Goal: Task Accomplishment & Management: Manage account settings

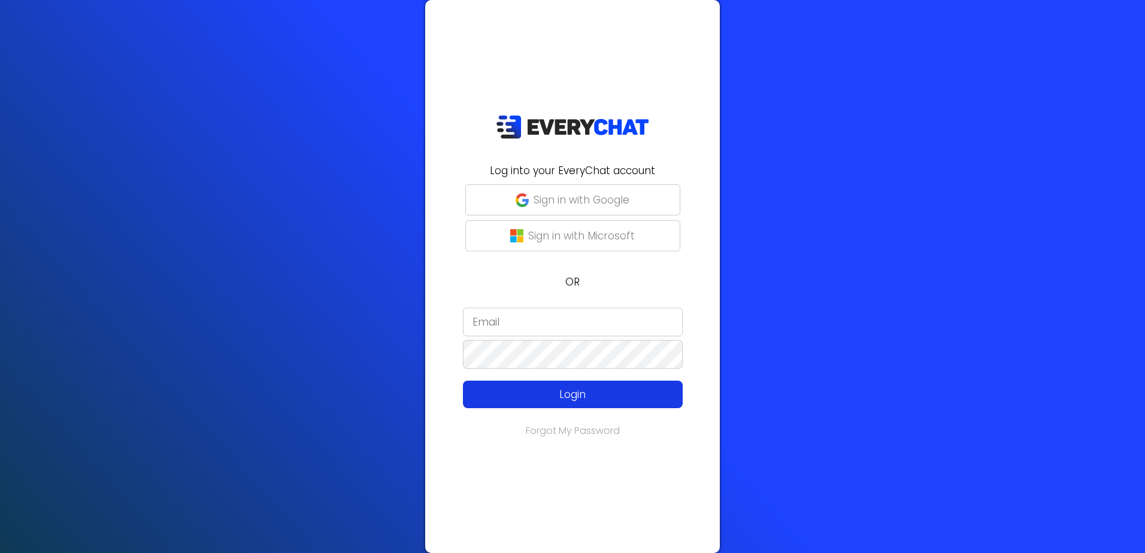
type input "[PERSON_NAME]"
click at [568, 387] on p "Login" at bounding box center [572, 395] width 175 height 16
click at [565, 319] on input "[PERSON_NAME]" at bounding box center [573, 322] width 220 height 29
click at [557, 391] on p "Login" at bounding box center [572, 395] width 175 height 16
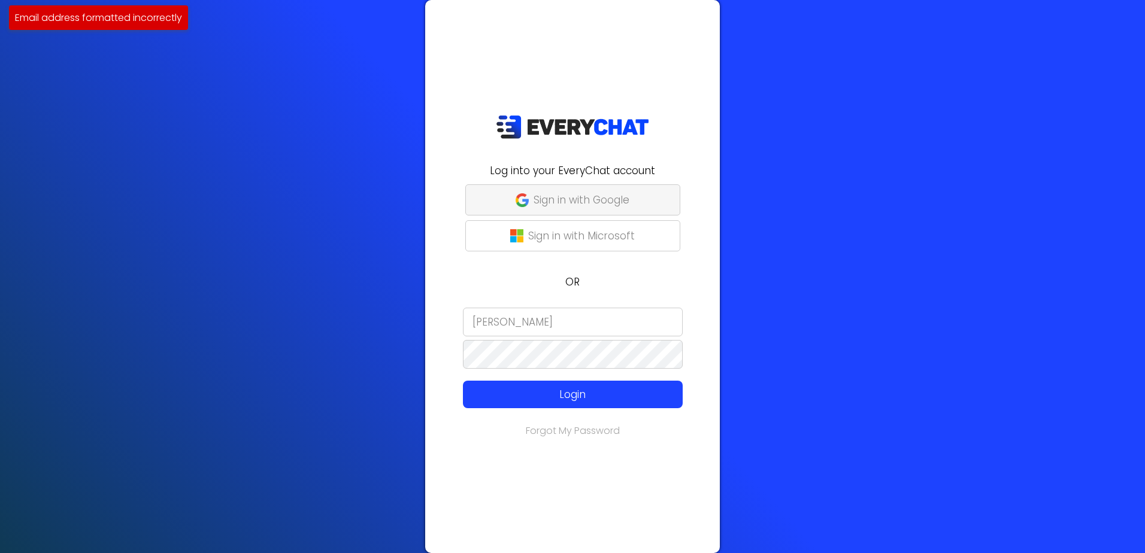
click at [603, 192] on p "Sign in with Google" at bounding box center [581, 200] width 96 height 16
click at [628, 244] on p "Sign in with Microsoft" at bounding box center [581, 236] width 107 height 16
click at [663, 323] on input "email" at bounding box center [573, 322] width 220 height 29
type input "[PERSON_NAME]"
click at [619, 328] on input "[PERSON_NAME]" at bounding box center [573, 322] width 220 height 29
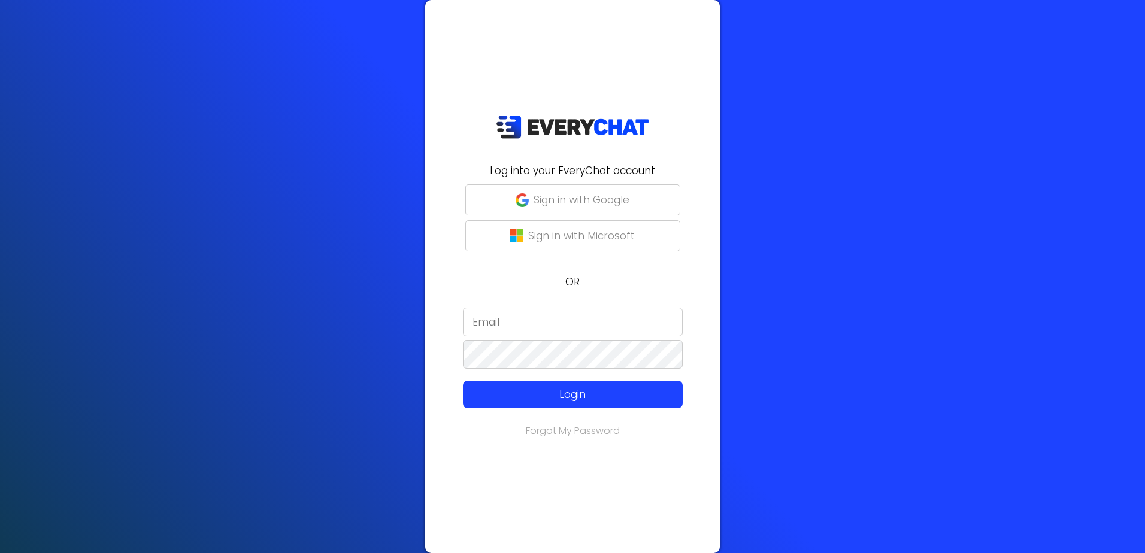
type input "[PERSON_NAME]"
click at [527, 323] on input "[PERSON_NAME]" at bounding box center [573, 322] width 220 height 29
drag, startPoint x: 549, startPoint y: 322, endPoint x: 395, endPoint y: 319, distance: 154.5
click at [401, 326] on div "Log into your EveryChat account Sign in with Google Sign in with Microsoft OR a…" at bounding box center [572, 276] width 1145 height 553
type input "[PERSON_NAME]"
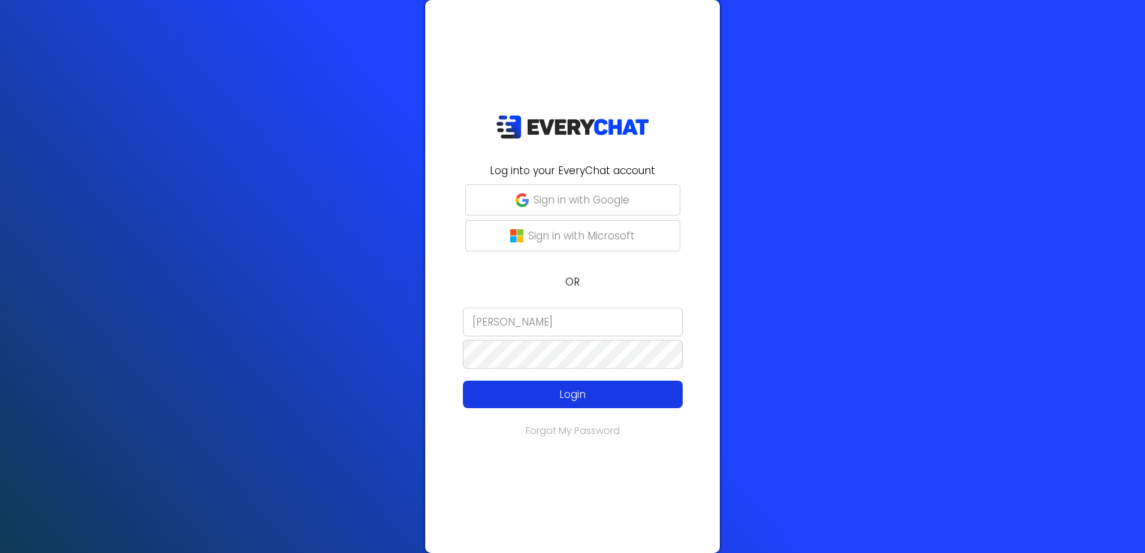
click at [564, 393] on p "Login" at bounding box center [572, 395] width 175 height 16
click at [526, 128] on img at bounding box center [572, 127] width 153 height 25
click at [590, 125] on img at bounding box center [572, 127] width 153 height 25
type input "[PERSON_NAME]"
click at [576, 426] on link "Forgot My Password" at bounding box center [573, 431] width 94 height 14
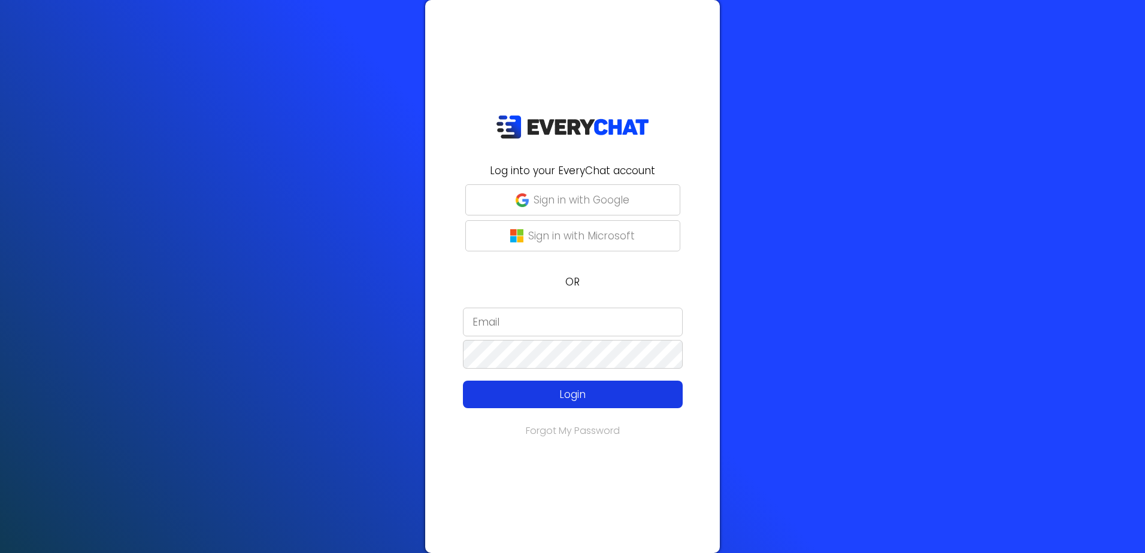
type input "[PERSON_NAME][EMAIL_ADDRESS][DOMAIN_NAME]"
click at [564, 396] on p "Login" at bounding box center [572, 395] width 175 height 16
type input "[PERSON_NAME][EMAIL_ADDRESS][DOMAIN_NAME]"
click at [624, 397] on p "Login" at bounding box center [572, 395] width 175 height 16
